Goal: Task Accomplishment & Management: Manage account settings

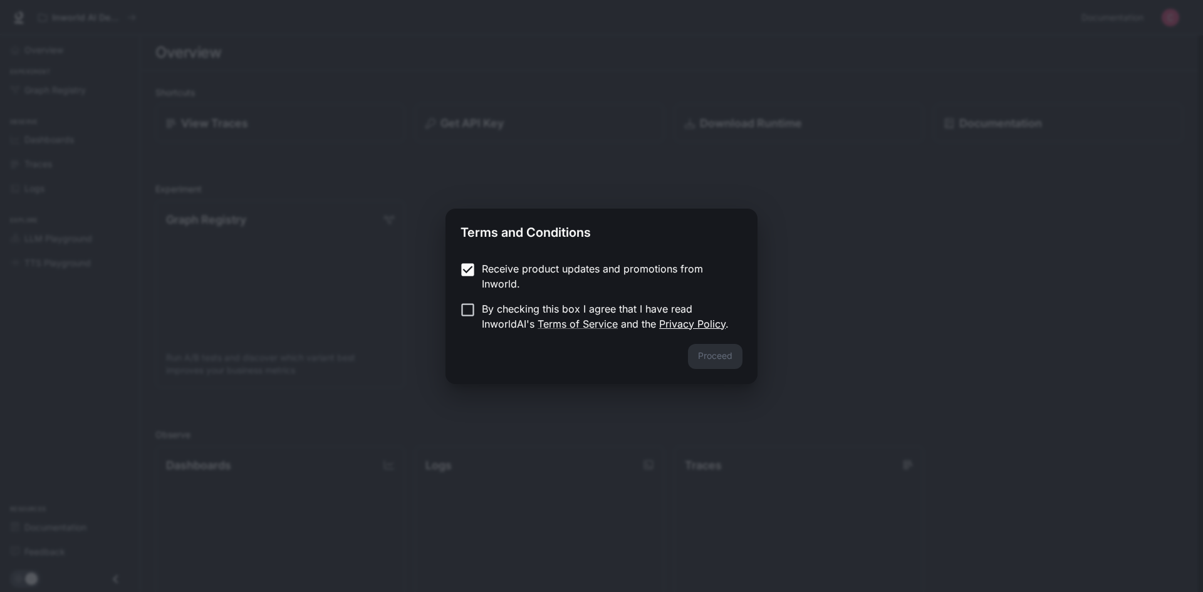
click at [702, 328] on link "Privacy Policy" at bounding box center [692, 324] width 66 height 13
click at [728, 359] on button "Proceed" at bounding box center [715, 356] width 55 height 25
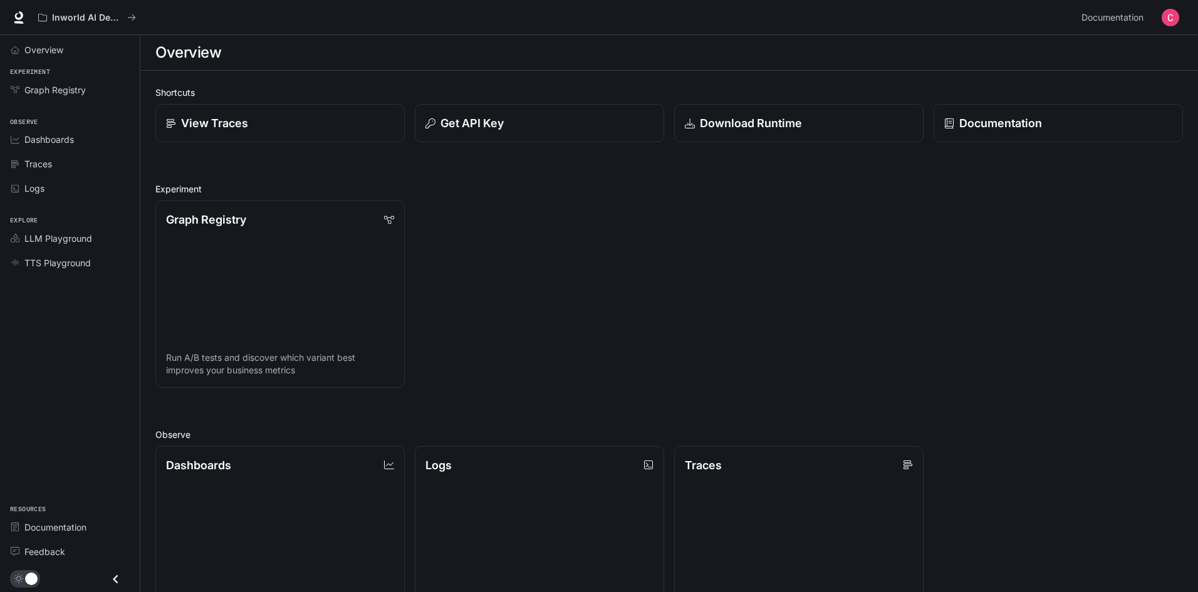
click at [407, 52] on div "Overview" at bounding box center [669, 52] width 1028 height 25
click at [509, 108] on button "Get API Key" at bounding box center [540, 123] width 252 height 39
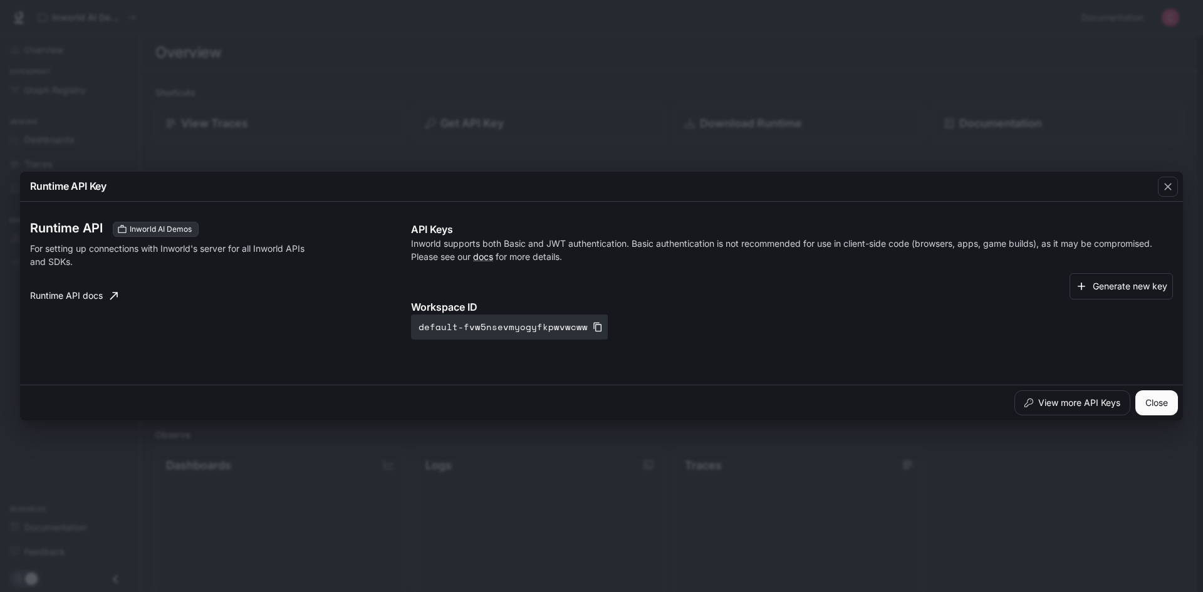
click at [488, 107] on div "Runtime API Key Runtime API Inworld AI Demos For setting up connections with In…" at bounding box center [601, 296] width 1203 height 592
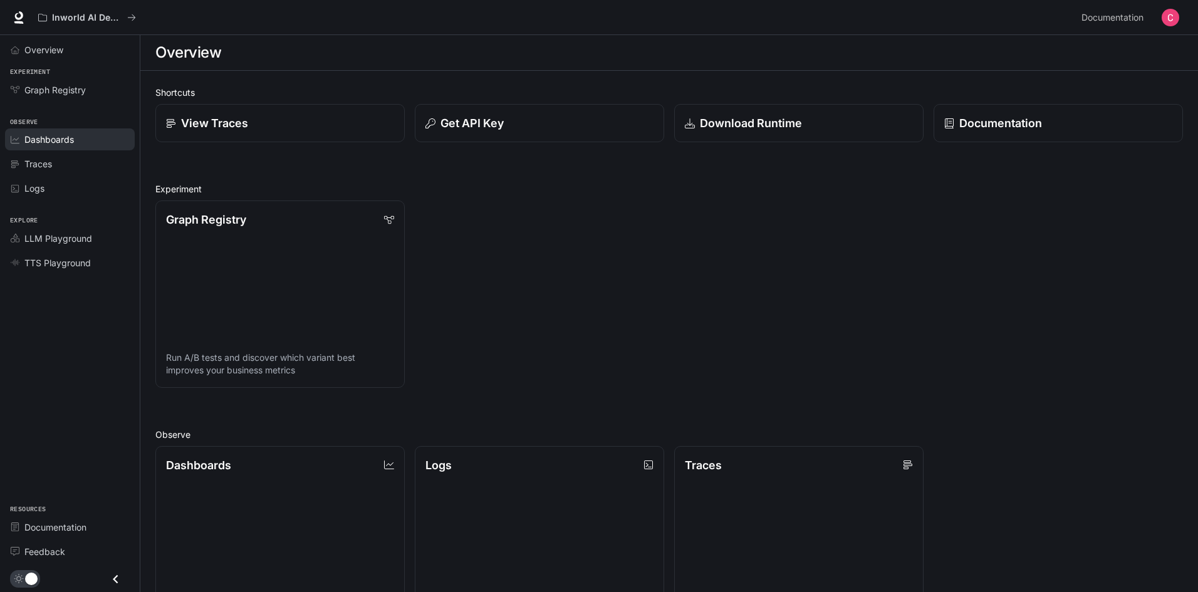
click at [33, 133] on span "Dashboards" at bounding box center [49, 139] width 50 height 13
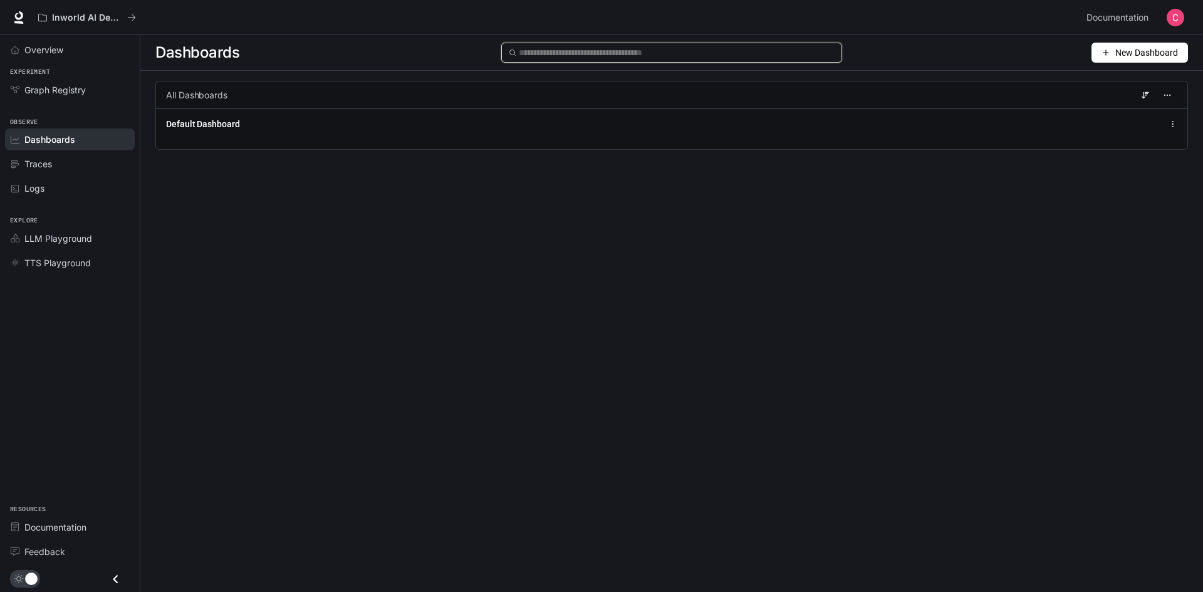
click at [590, 48] on input "text" at bounding box center [677, 53] width 316 height 14
click at [65, 50] on div "Overview" at bounding box center [76, 49] width 105 height 13
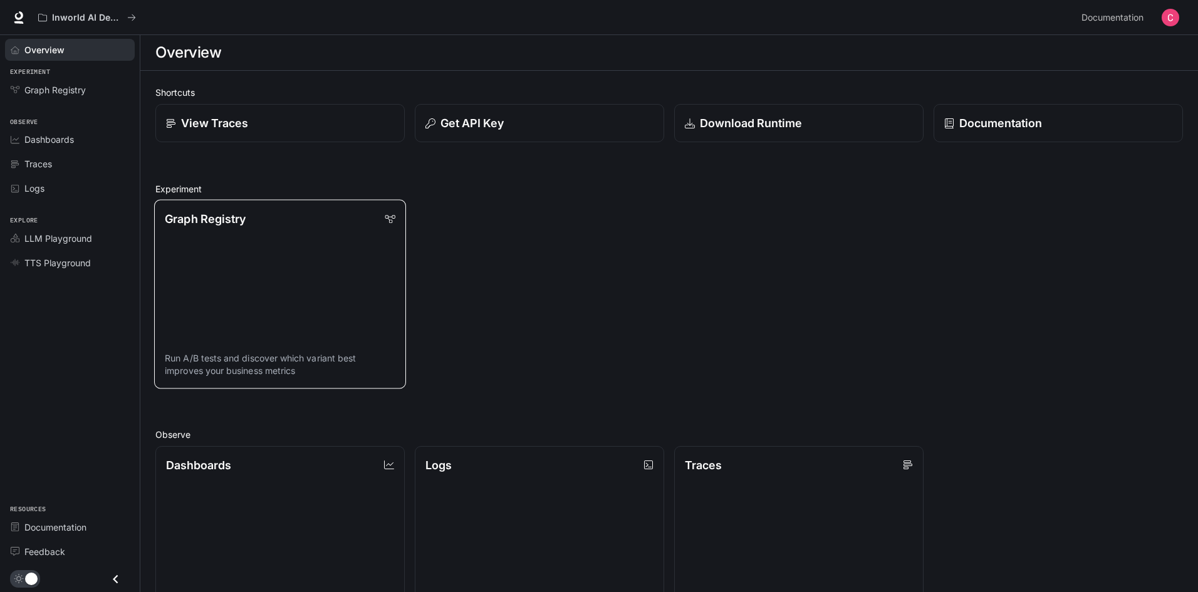
click at [338, 275] on link "Graph Registry Run A/B tests and discover which variant best improves your busi…" at bounding box center [280, 294] width 252 height 189
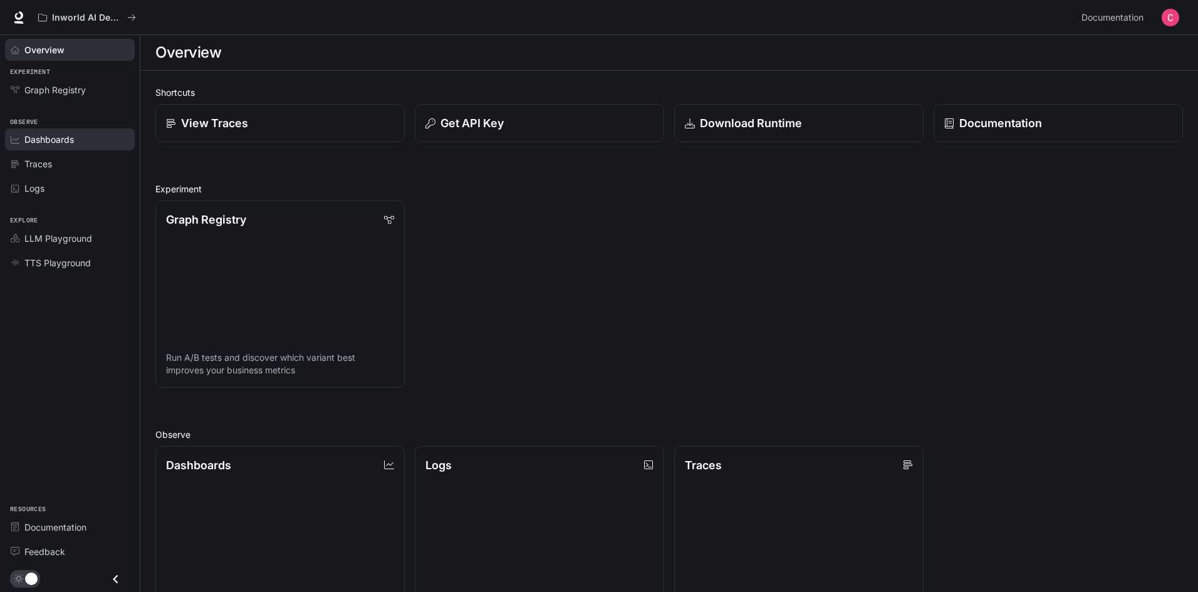
click at [61, 145] on span "Dashboards" at bounding box center [49, 139] width 50 height 13
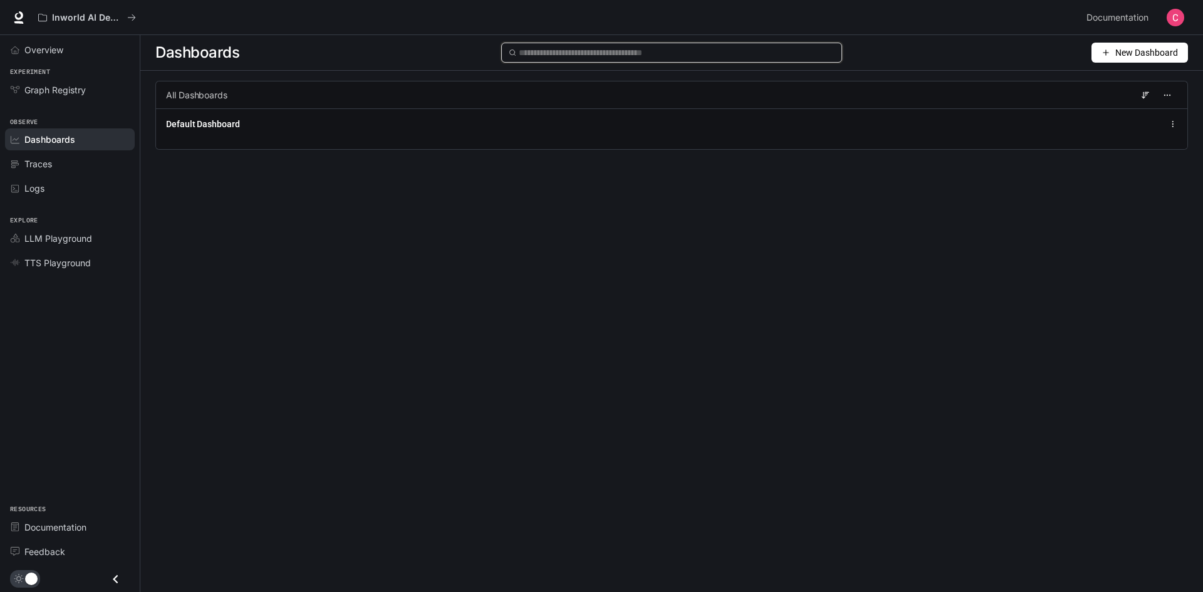
click at [605, 56] on input "text" at bounding box center [677, 53] width 316 height 14
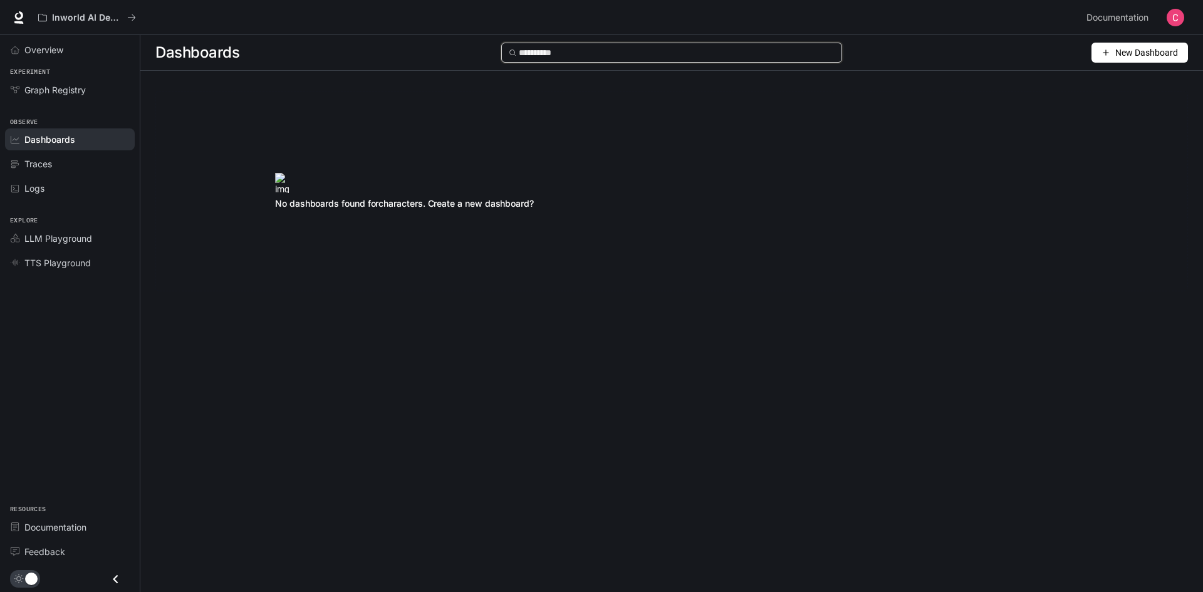
type input "**********"
click at [1129, 53] on span "New Dashboard" at bounding box center [1146, 53] width 63 height 14
click at [1146, 80] on div "Create dashboard" at bounding box center [1125, 80] width 104 height 14
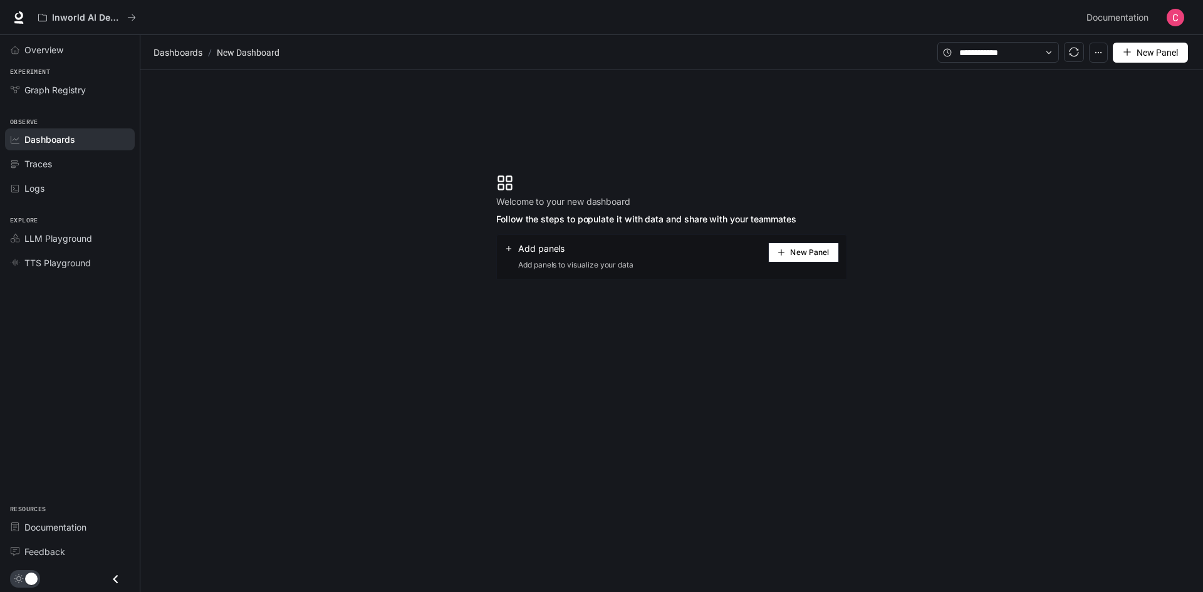
click at [803, 256] on span "New Panel" at bounding box center [809, 252] width 39 height 6
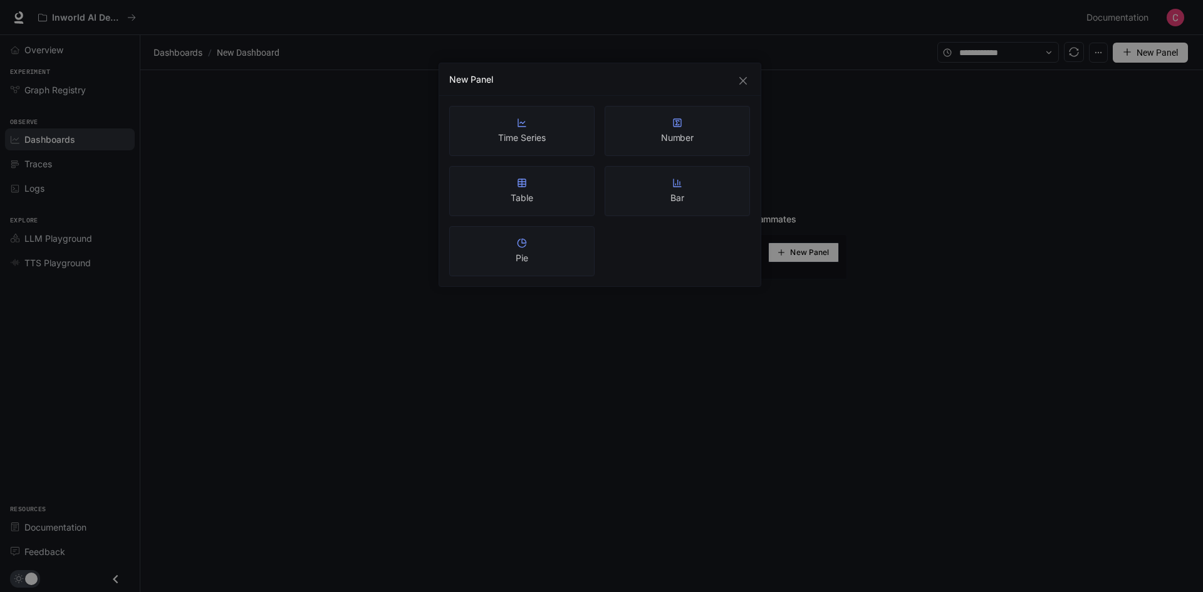
click at [383, 164] on div "New Panel Time Series Number Table Bar Pie" at bounding box center [601, 296] width 1203 height 592
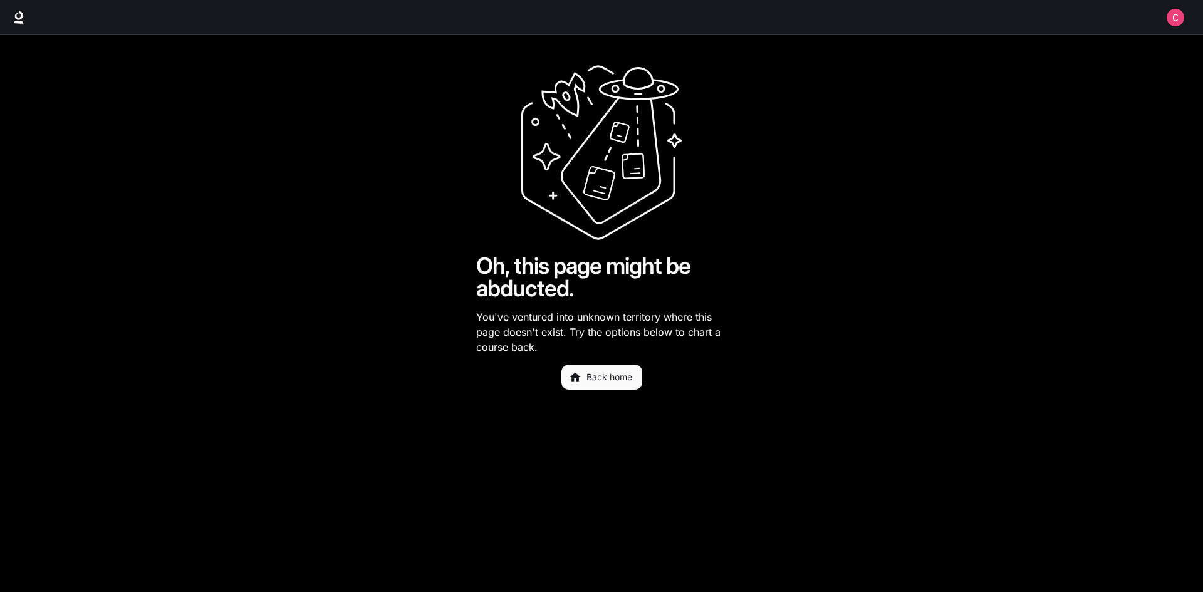
click at [741, 304] on main "Oh, this page might be abducted. You've ventured into unknown territory where t…" at bounding box center [601, 313] width 1203 height 557
click at [588, 378] on link "Back home" at bounding box center [601, 377] width 81 height 25
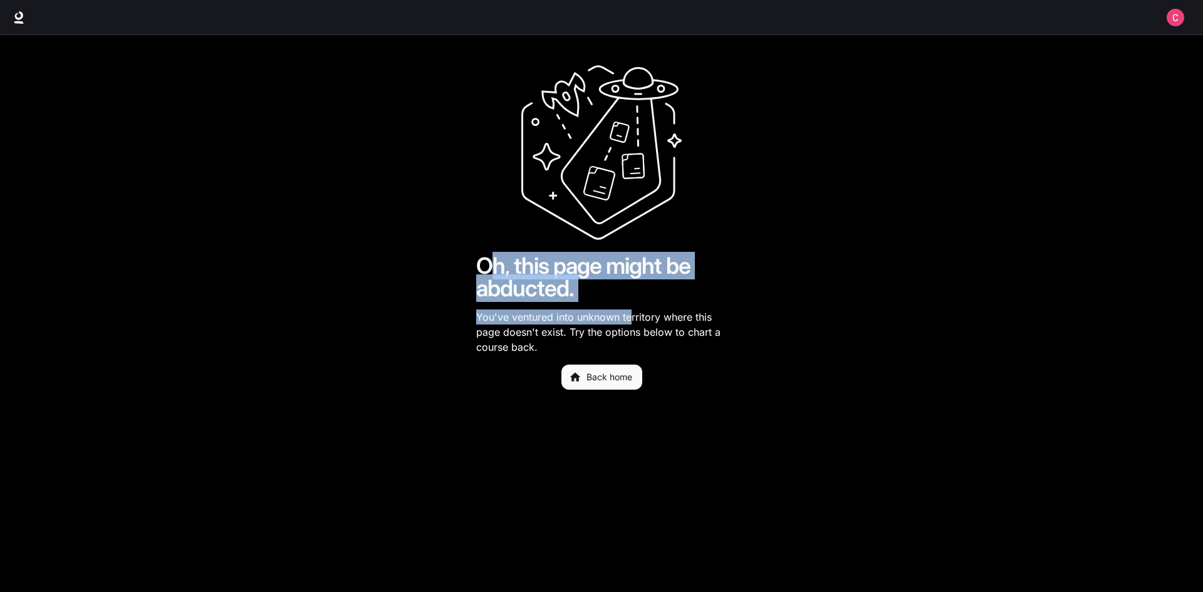
drag, startPoint x: 494, startPoint y: 269, endPoint x: 592, endPoint y: 300, distance: 101.9
click at [629, 306] on div "Oh, this page might be abducted. You've ventured into unknown territory where t…" at bounding box center [601, 227] width 251 height 325
click at [502, 286] on h1 "Oh, this page might be abducted." at bounding box center [601, 276] width 251 height 45
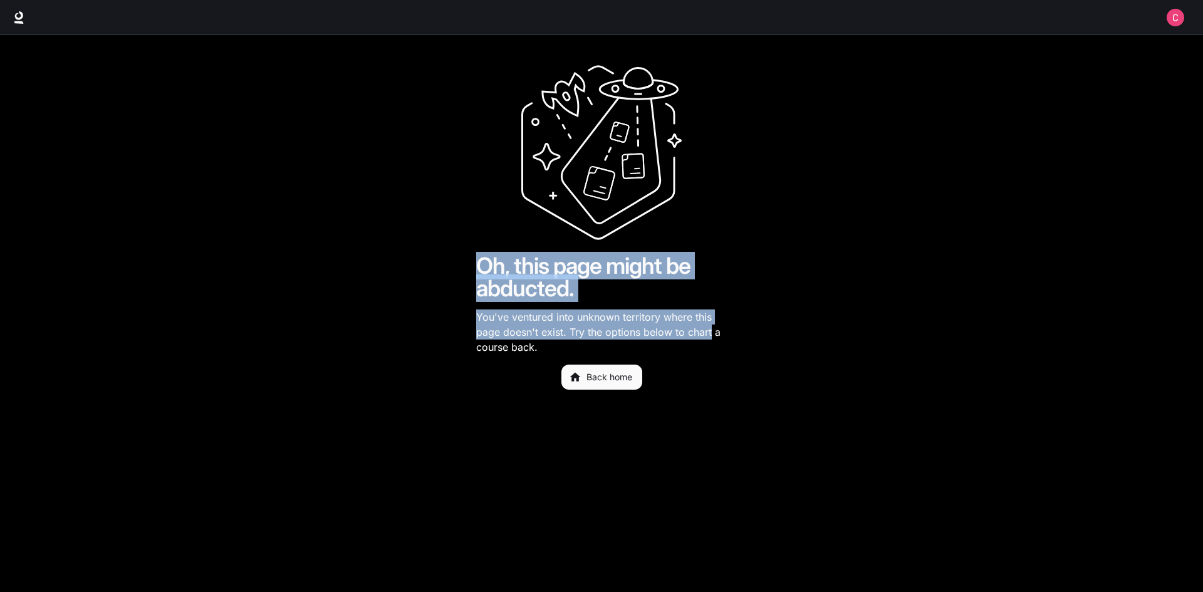
drag, startPoint x: 474, startPoint y: 264, endPoint x: 710, endPoint y: 340, distance: 247.5
click at [710, 340] on main "Oh, this page might be abducted. You've ventured into unknown territory where t…" at bounding box center [601, 313] width 1203 height 557
copy div "Oh, this page might be abducted. You've ventured into unknown territory where t…"
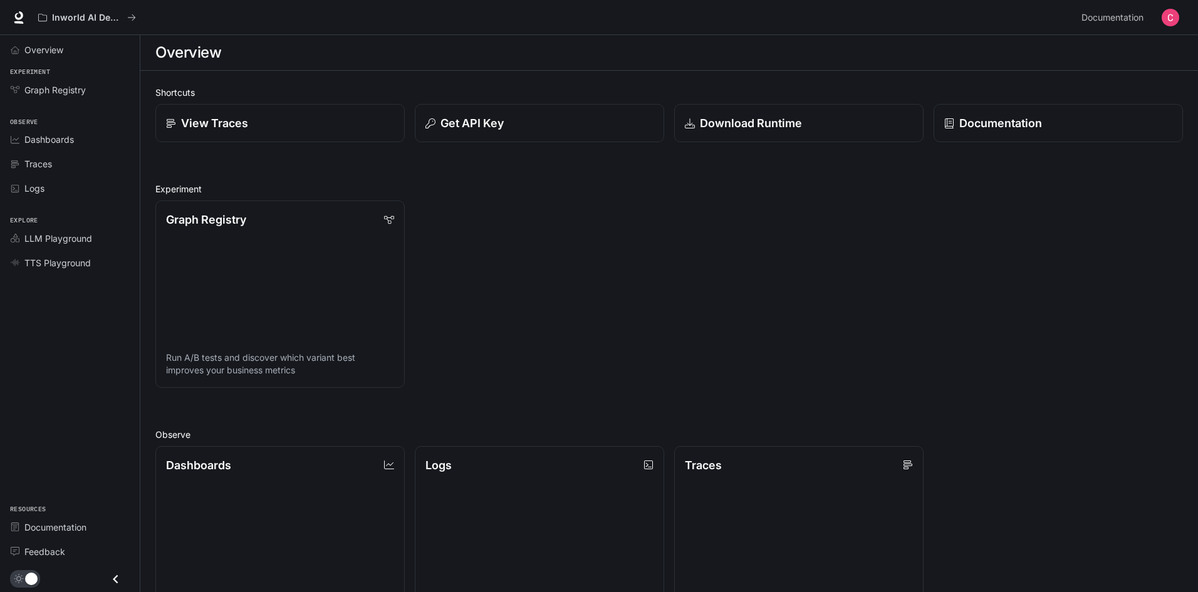
click at [578, 205] on div "Graph Registry Run A/B tests and discover which variant best improves your busi…" at bounding box center [664, 288] width 1038 height 197
click at [252, 68] on section "Overview" at bounding box center [669, 53] width 1058 height 36
click at [43, 54] on span "Overview" at bounding box center [43, 49] width 39 height 13
click at [66, 144] on span "Dashboards" at bounding box center [49, 139] width 50 height 13
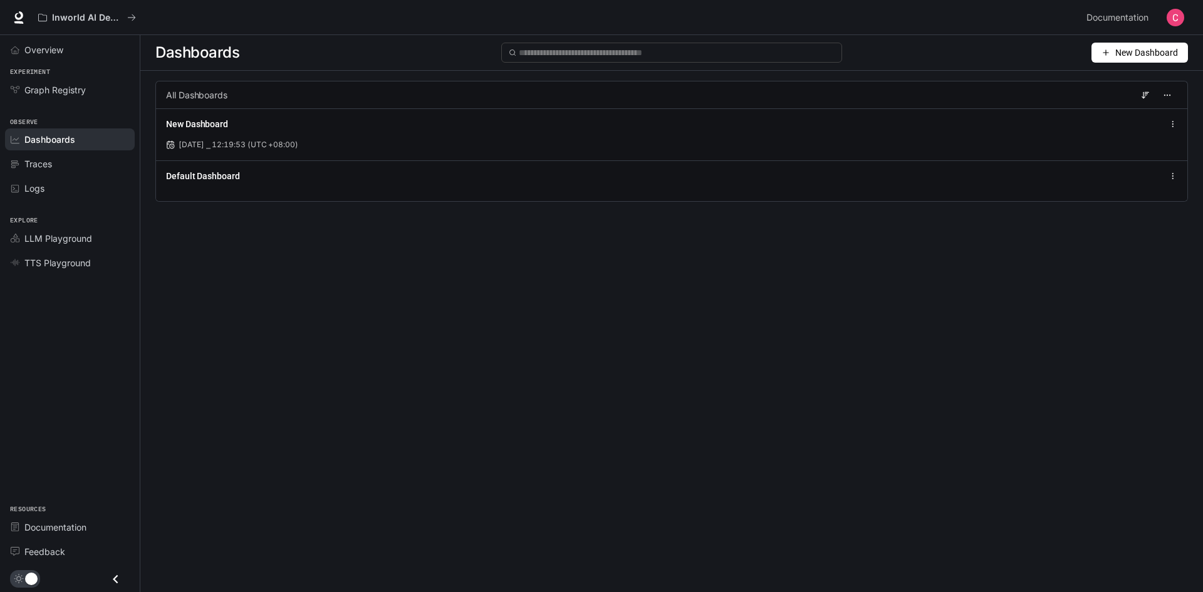
click at [1120, 50] on span "New Dashboard" at bounding box center [1146, 53] width 63 height 14
click at [690, 289] on div "Dashboards New Dashboard All Dashboards New Dashboard [DATE] ⎯ 12:19:53 (UTC +0…" at bounding box center [671, 291] width 1063 height 512
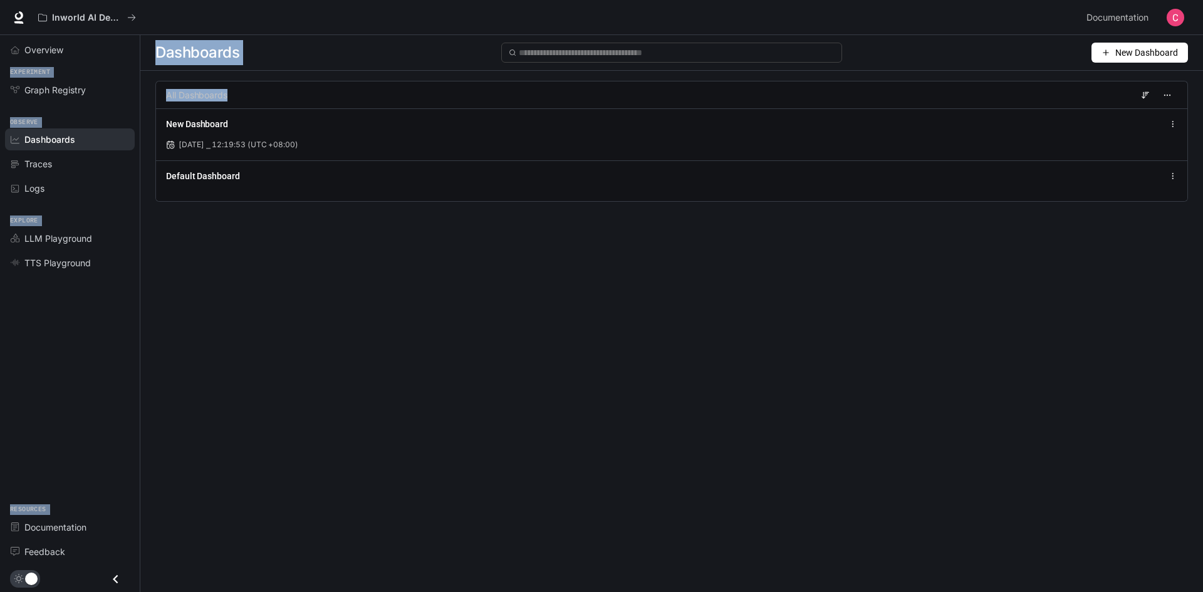
drag, startPoint x: 0, startPoint y: 35, endPoint x: 389, endPoint y: 338, distance: 493.0
click at [389, 338] on div "Skip to main content Inworld AI Demos Documentation Documentation Portal Overvi…" at bounding box center [601, 296] width 1203 height 592
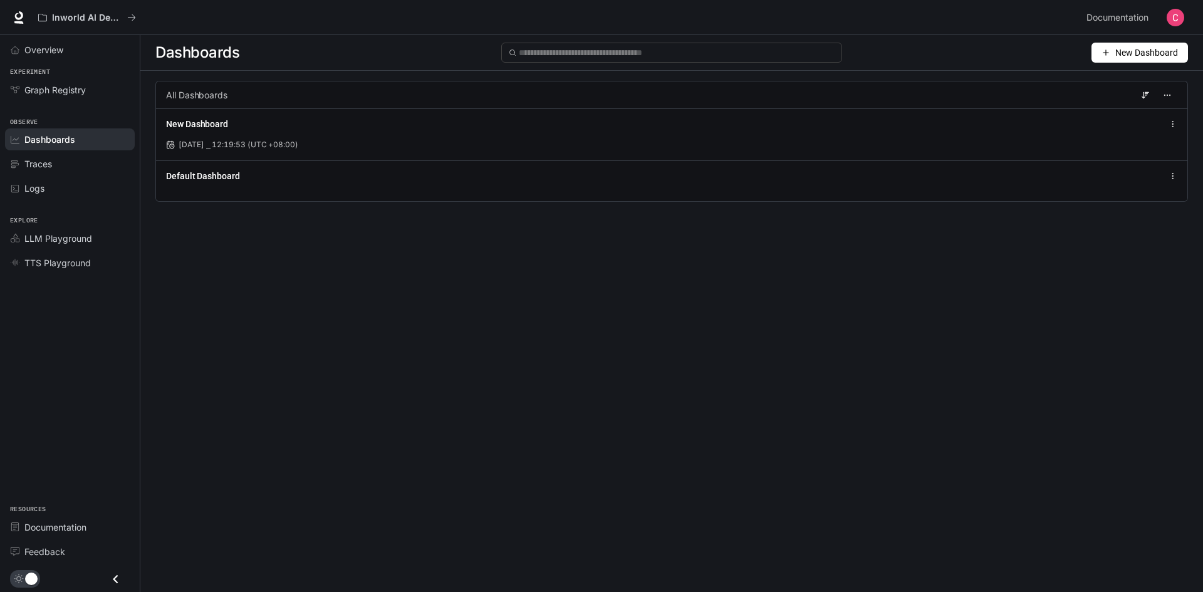
drag, startPoint x: 285, startPoint y: 341, endPoint x: 291, endPoint y: 310, distance: 32.0
click at [292, 326] on div "Dashboards New Dashboard All Dashboards New Dashboard [DATE] ⎯ 12:19:53 (UTC +0…" at bounding box center [671, 291] width 1063 height 512
click at [57, 192] on div "Logs" at bounding box center [76, 188] width 105 height 13
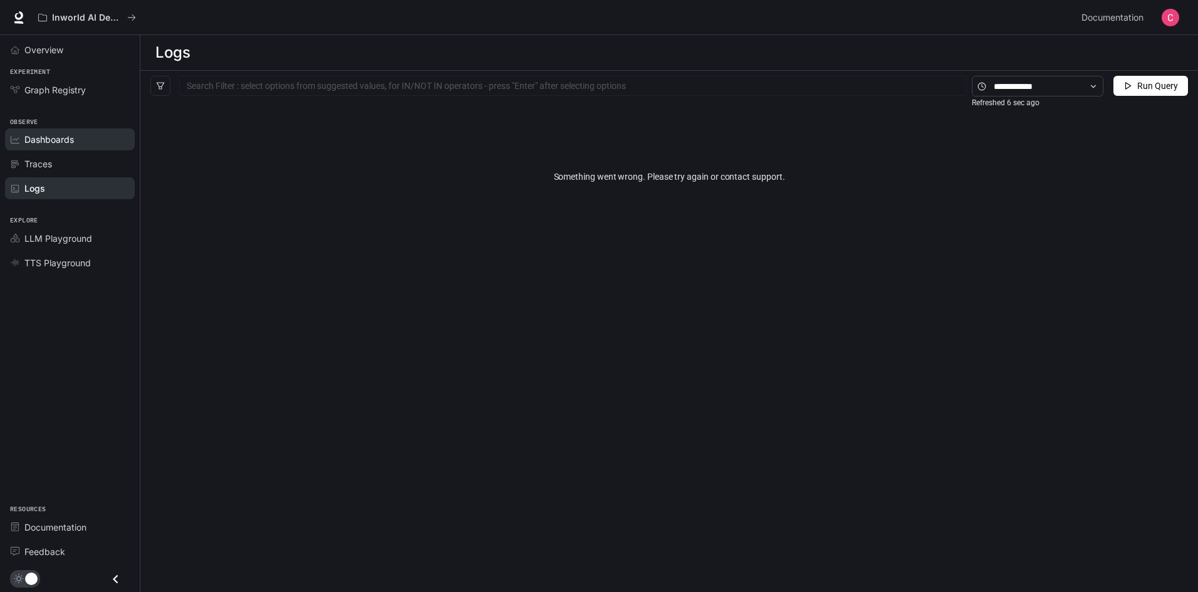
click at [52, 142] on span "Dashboards" at bounding box center [49, 139] width 50 height 13
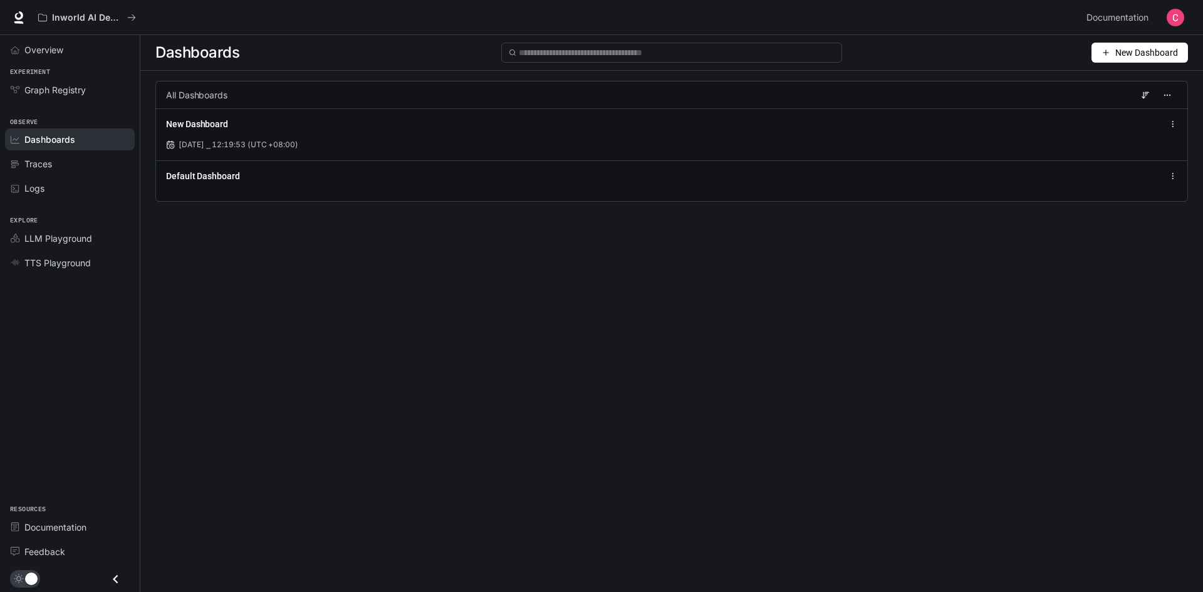
click at [1186, 16] on button "button" at bounding box center [1175, 17] width 25 height 25
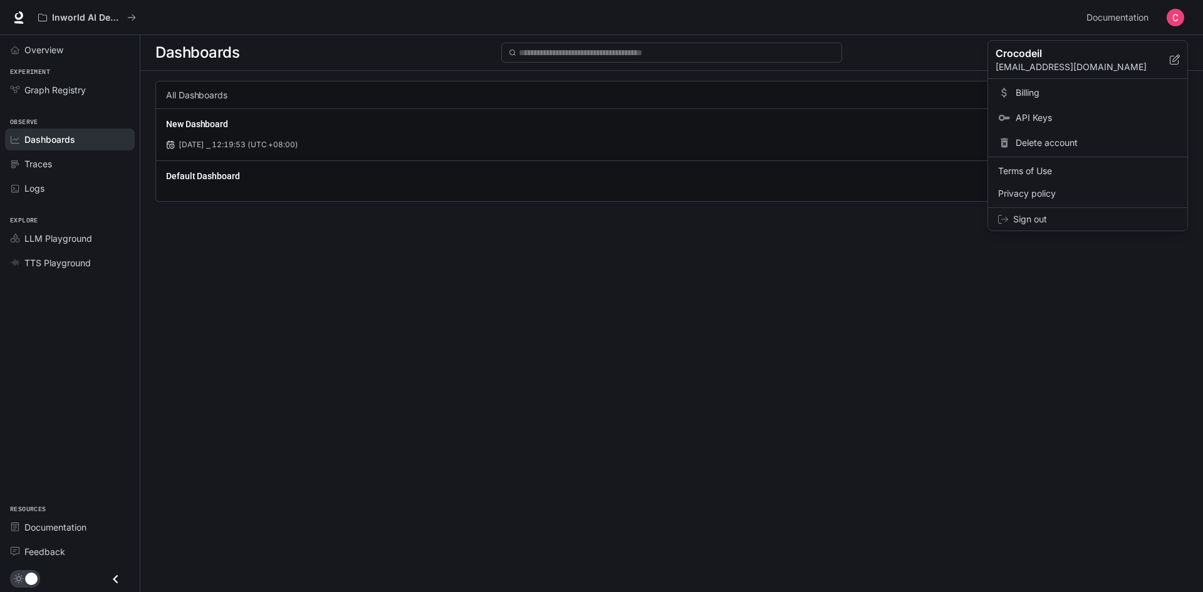
click at [1047, 224] on span "Sign out" at bounding box center [1095, 219] width 164 height 13
